Goal: Use online tool/utility: Utilize a website feature to perform a specific function

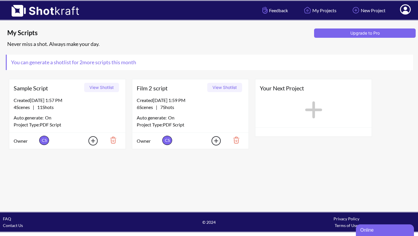
click at [227, 90] on button "View Shotlist" at bounding box center [224, 87] width 35 height 9
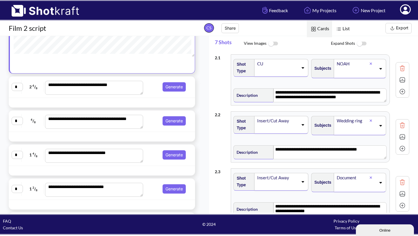
scroll to position [145, 0]
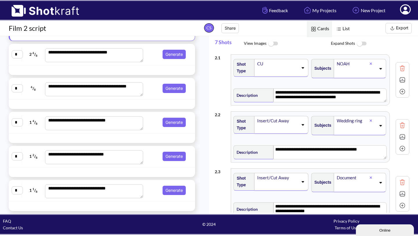
click at [150, 159] on span "Generate" at bounding box center [166, 156] width 43 height 9
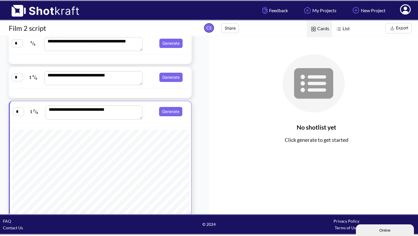
scroll to position [86, 0]
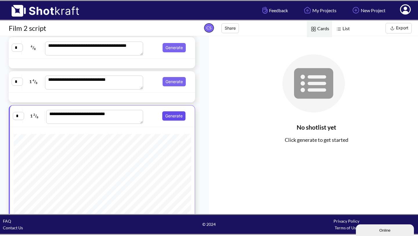
click at [179, 116] on button "Generate" at bounding box center [173, 115] width 23 height 9
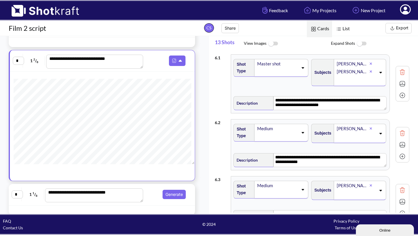
scroll to position [145, 0]
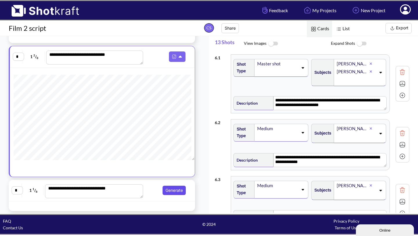
click at [167, 190] on button "Generate" at bounding box center [174, 190] width 23 height 9
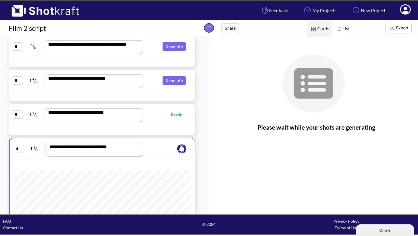
scroll to position [64, 0]
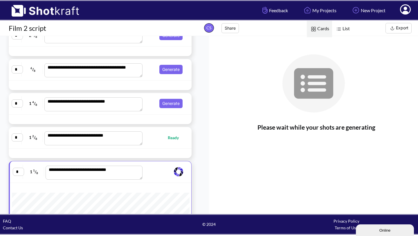
click at [154, 137] on span "Ready" at bounding box center [164, 137] width 42 height 7
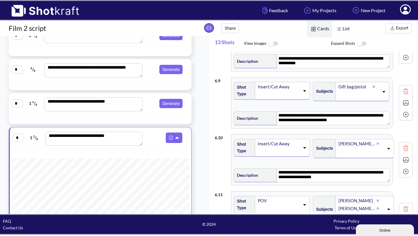
scroll to position [448, 0]
